Goal: Transaction & Acquisition: Purchase product/service

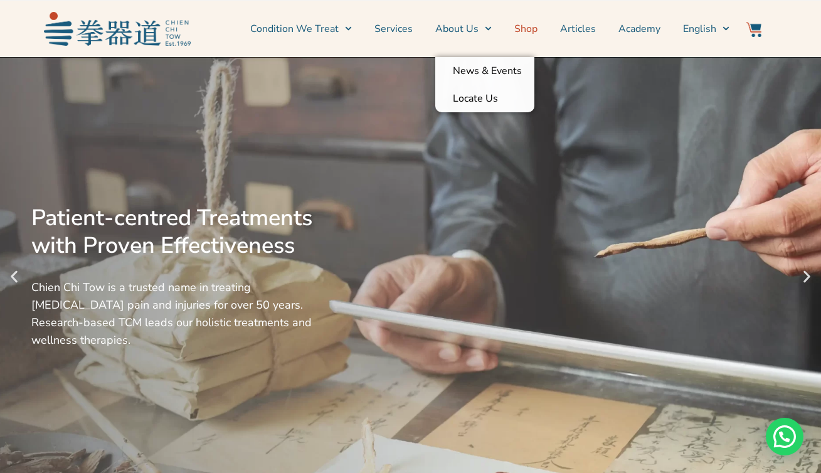
click at [524, 31] on link "Shop" at bounding box center [525, 28] width 23 height 31
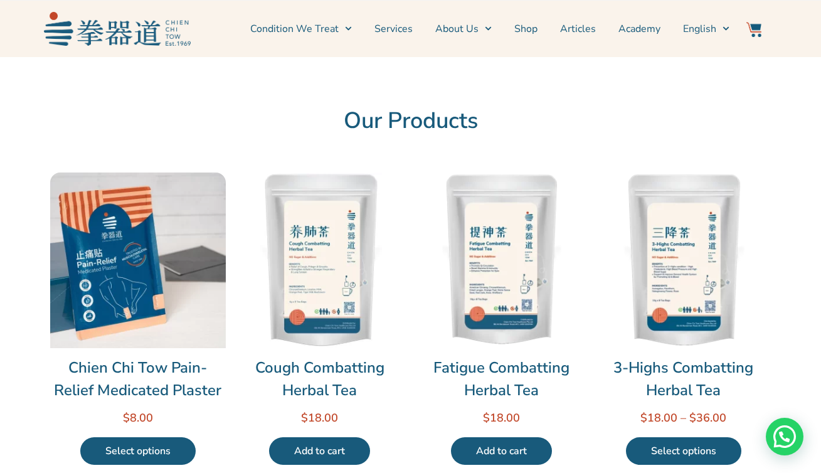
scroll to position [17, 0]
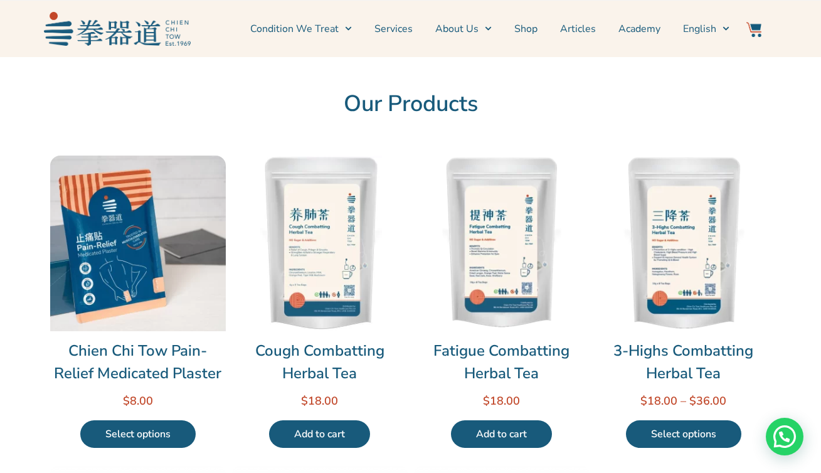
click at [654, 251] on img at bounding box center [684, 243] width 176 height 176
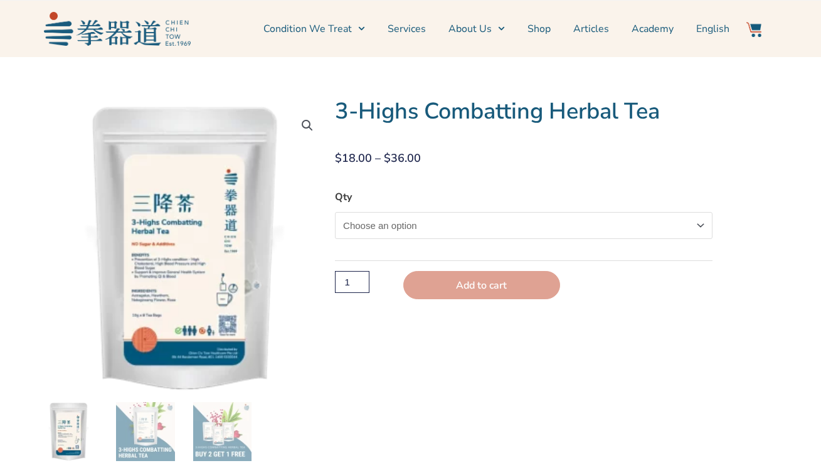
select select "Promotion Buy 2 Get 1 Free"
click at [335, 212] on select "Choose an option 1 Pack Promotion Buy 2 Get 1 Free" at bounding box center [523, 225] width 377 height 27
